Goal: Navigation & Orientation: Understand site structure

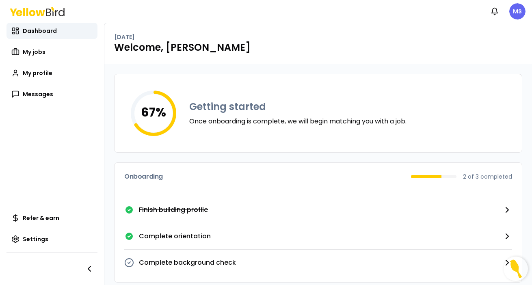
scroll to position [7, 0]
click at [43, 95] on span "Messages" at bounding box center [38, 94] width 30 height 8
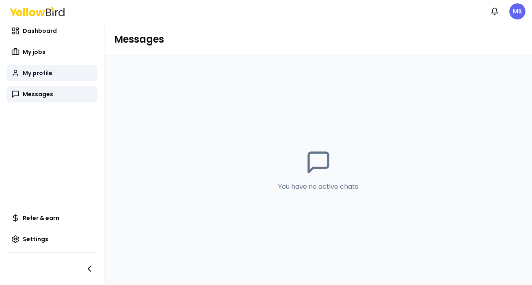
click at [43, 72] on span "My profile" at bounding box center [38, 73] width 30 height 8
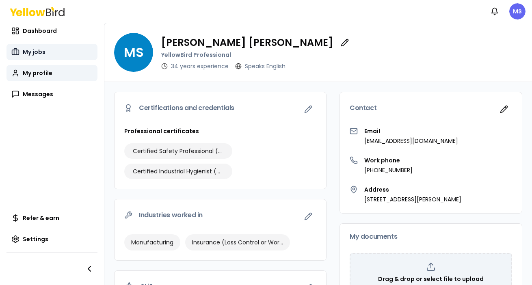
click at [33, 53] on span "My jobs" at bounding box center [34, 52] width 23 height 8
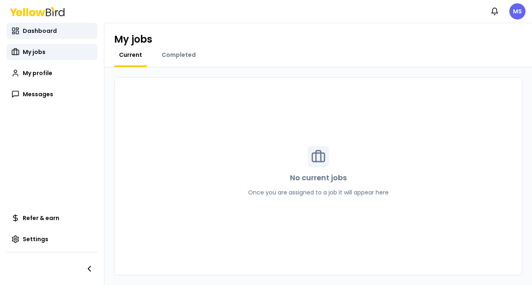
click at [35, 30] on span "Dashboard" at bounding box center [40, 31] width 34 height 8
